Goal: Transaction & Acquisition: Purchase product/service

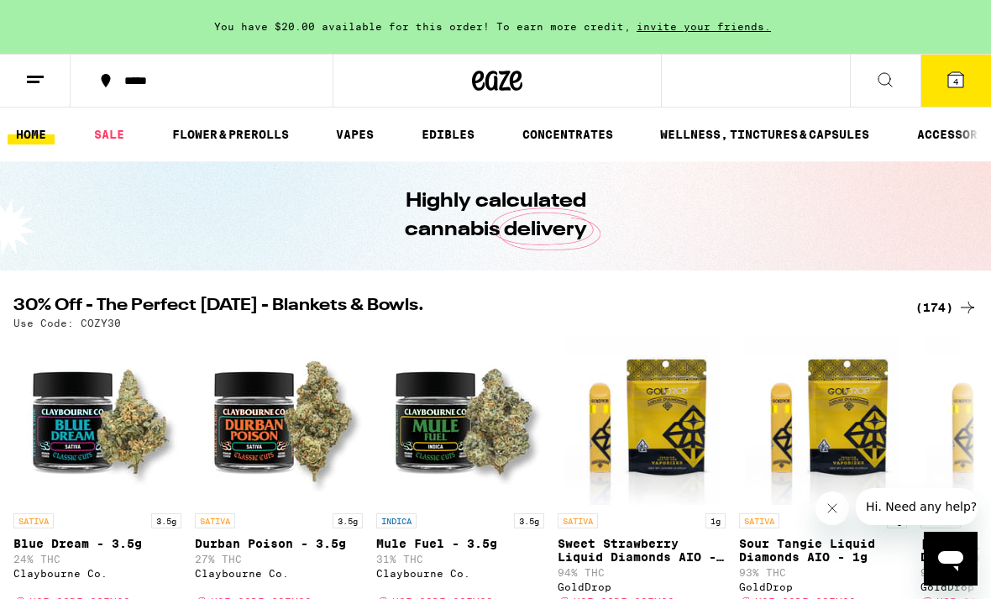
click at [942, 307] on div "(174)" at bounding box center [946, 307] width 62 height 20
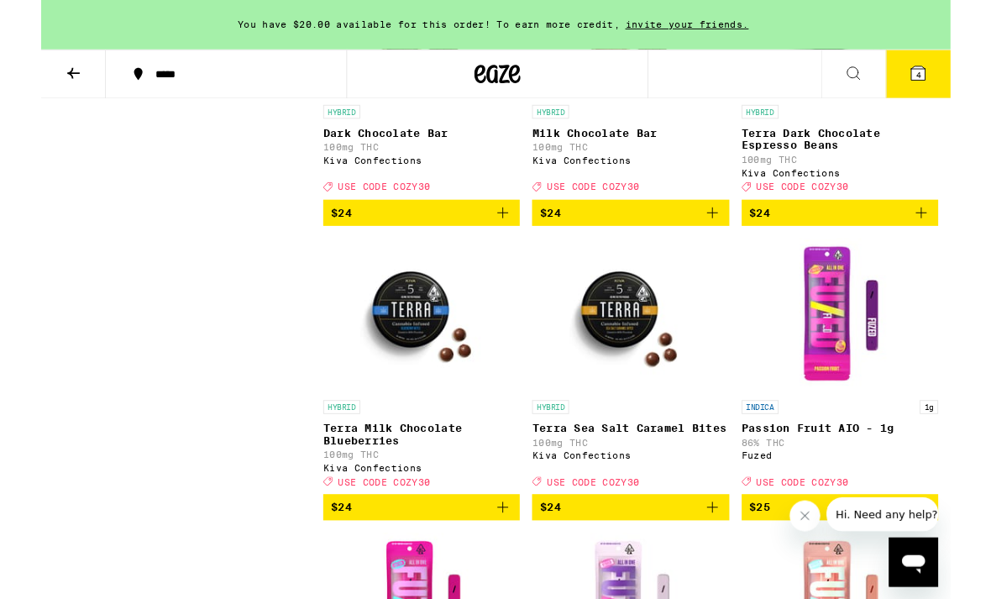
scroll to position [10254, 0]
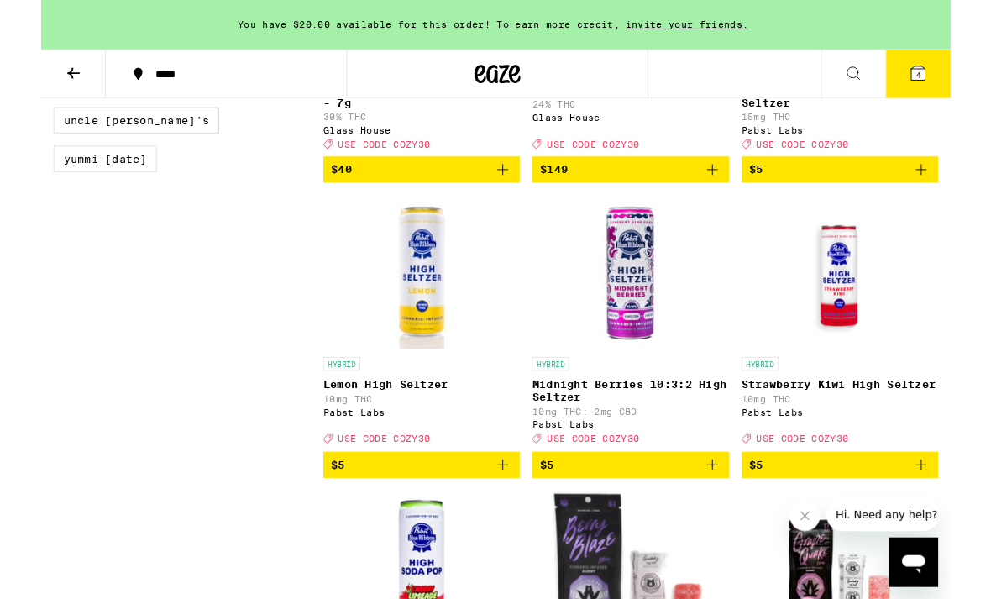
scroll to position [1723, 0]
